Goal: Find specific page/section: Find specific page/section

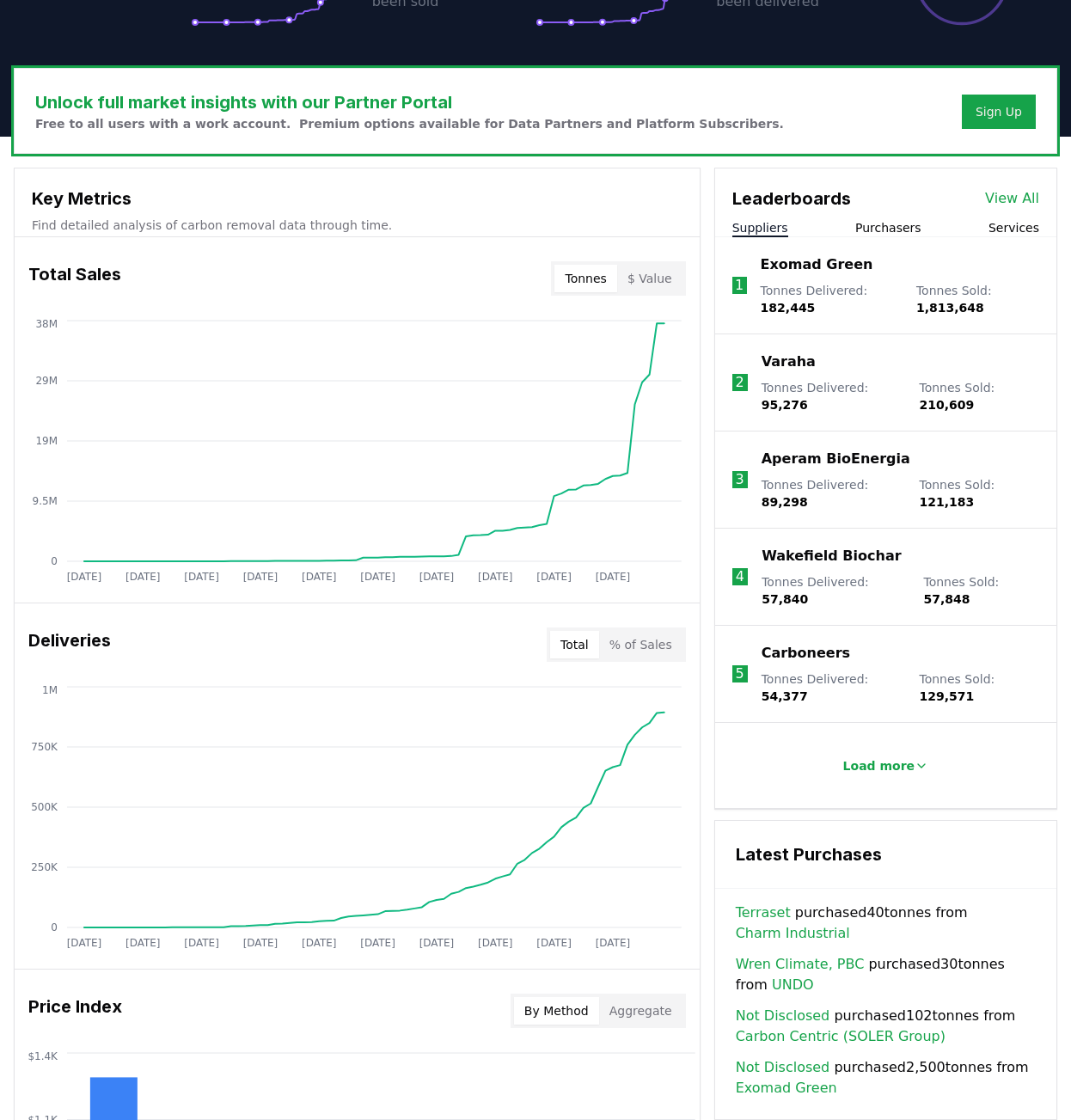
scroll to position [464, 0]
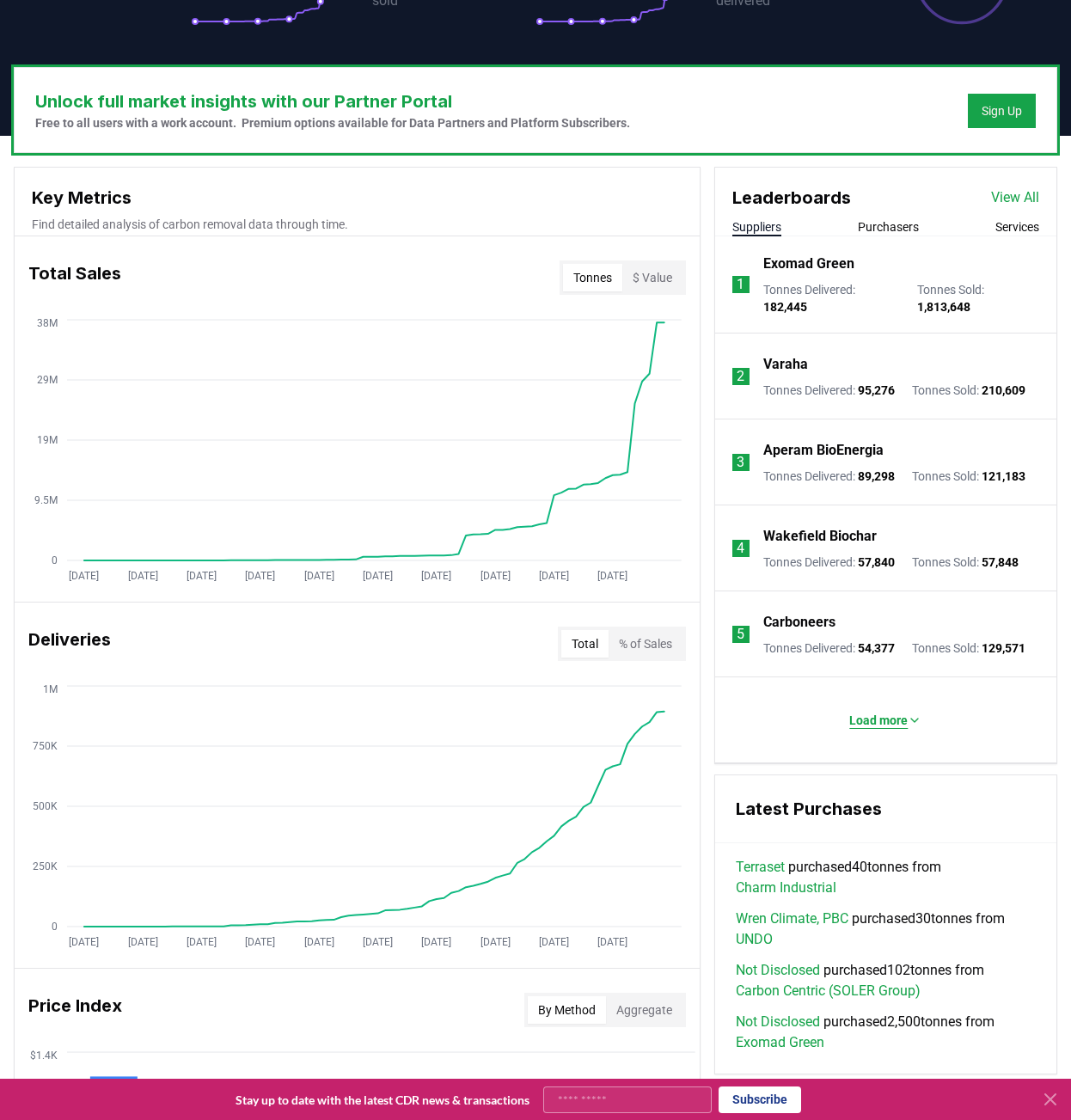
click at [919, 718] on icon at bounding box center [915, 720] width 14 height 14
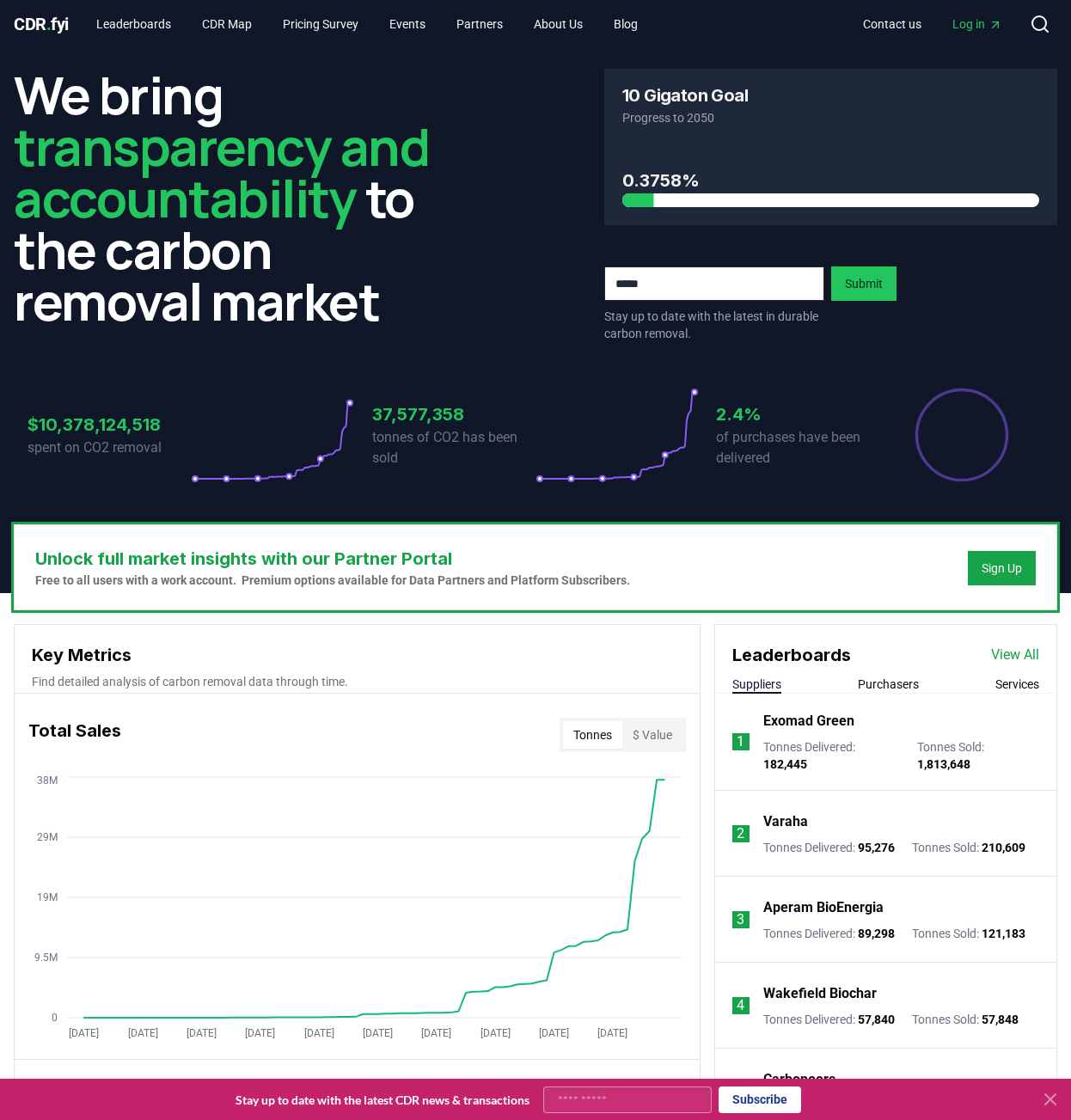
scroll to position [0, 0]
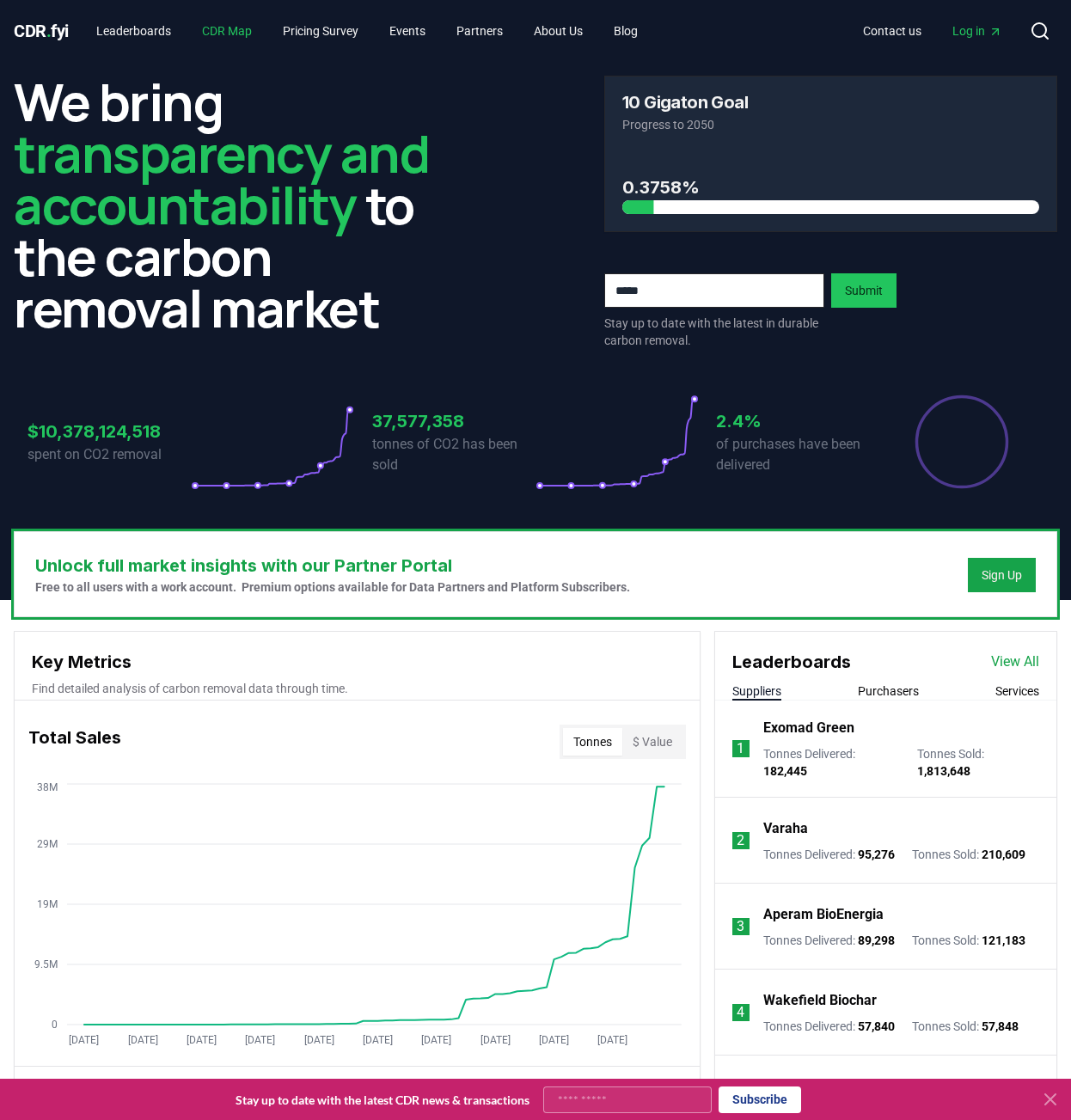
click at [224, 23] on link "CDR Map" at bounding box center [226, 31] width 77 height 31
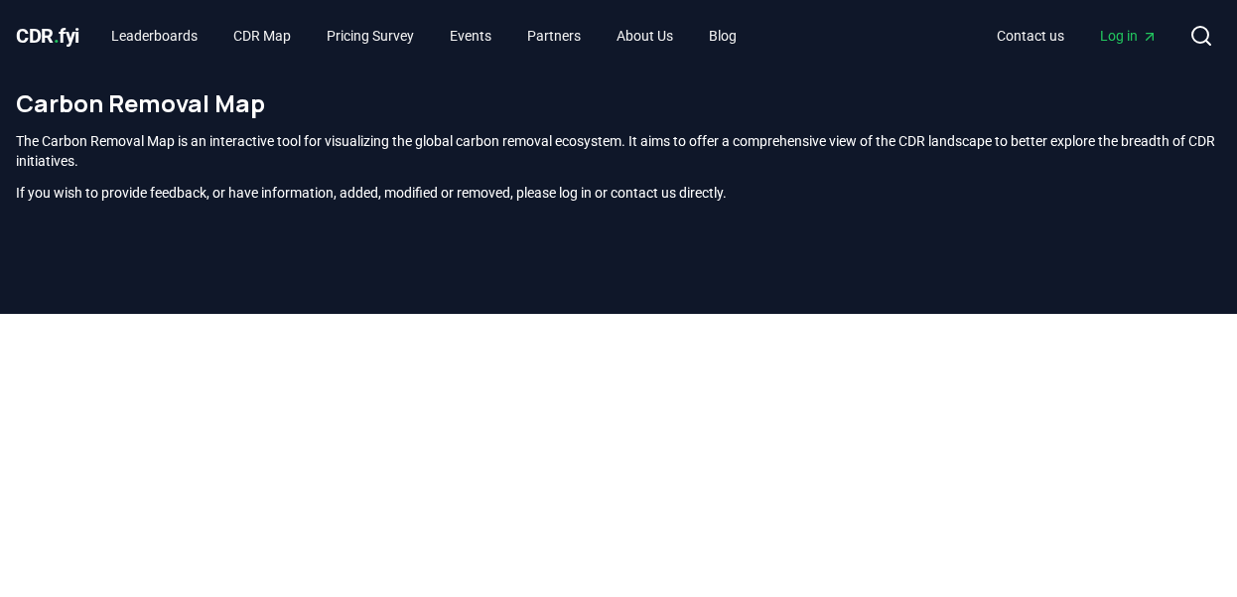
click at [835, 166] on p "The Carbon Removal Map is an interactive tool for visualizing the global carbon…" at bounding box center [618, 151] width 1205 height 40
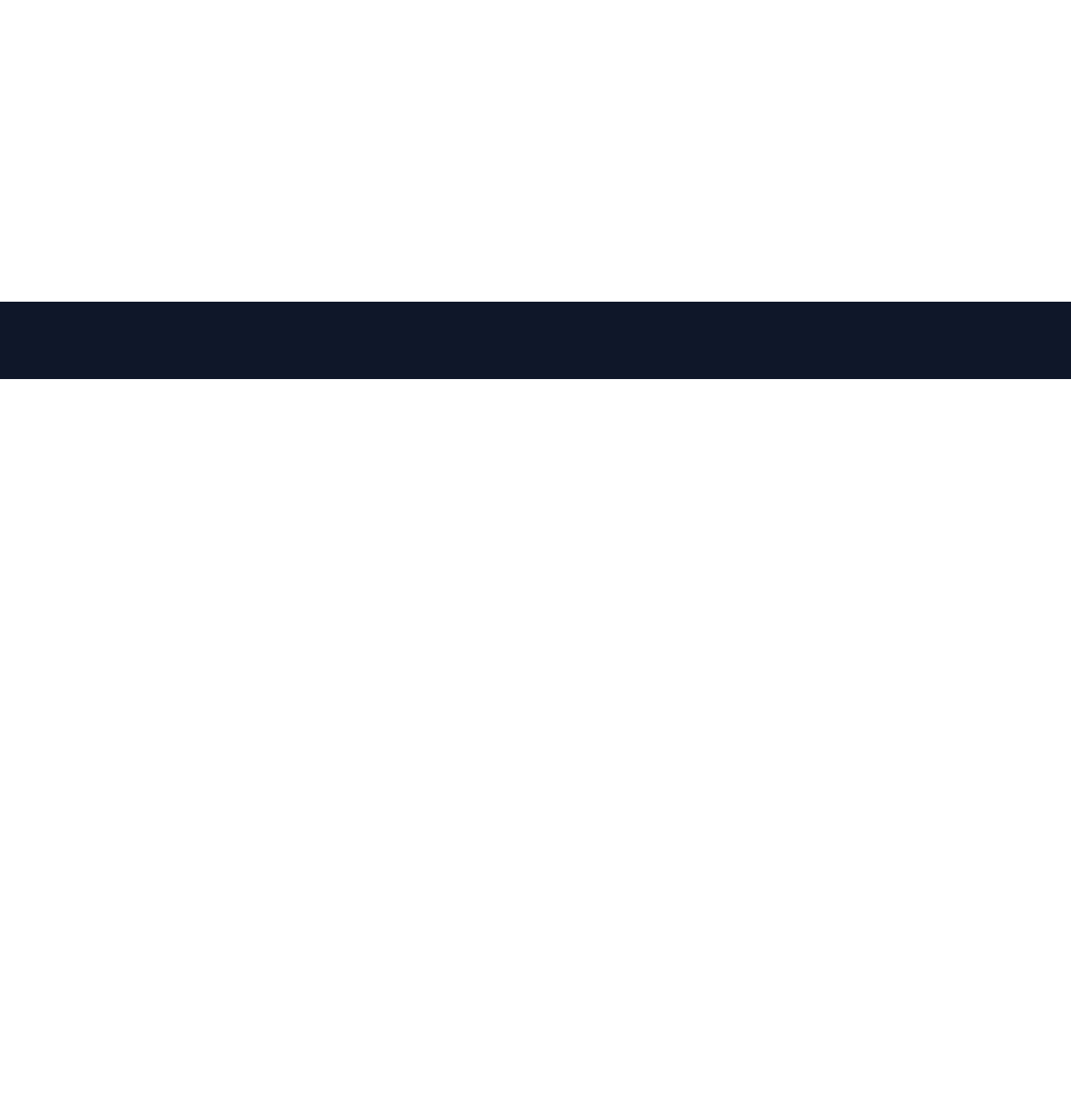
scroll to position [215, 0]
